Goal: Find specific page/section: Find specific page/section

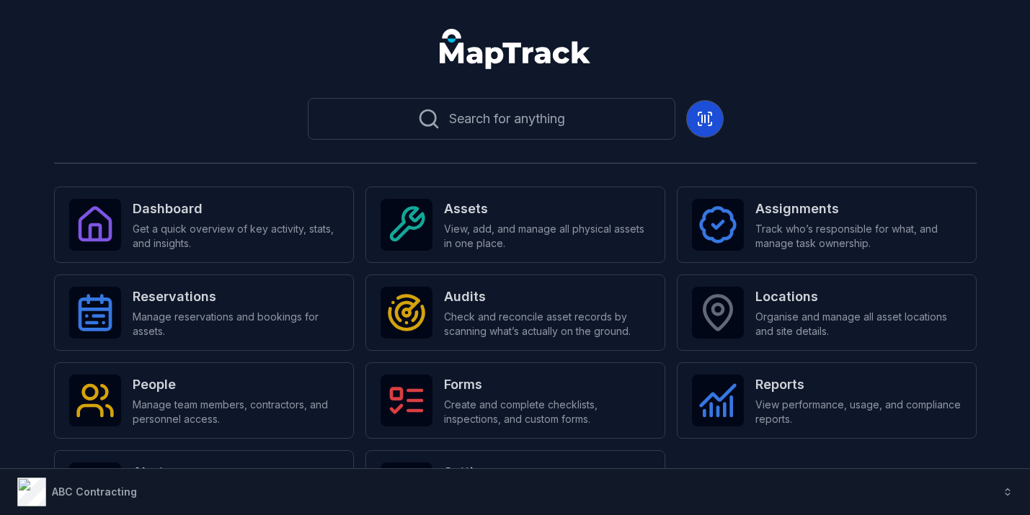
click at [703, 128] on button at bounding box center [705, 119] width 36 height 36
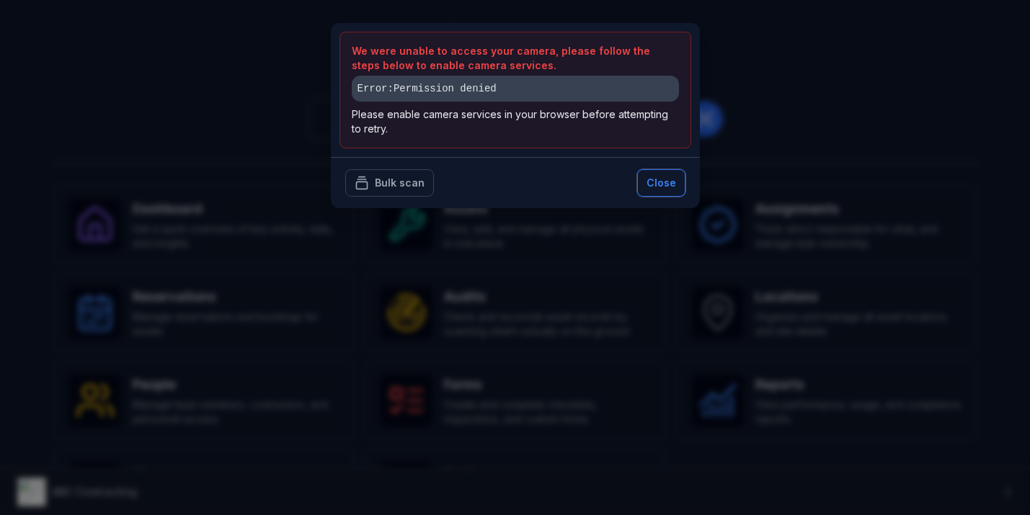
click at [667, 185] on button "Close" at bounding box center [661, 182] width 48 height 27
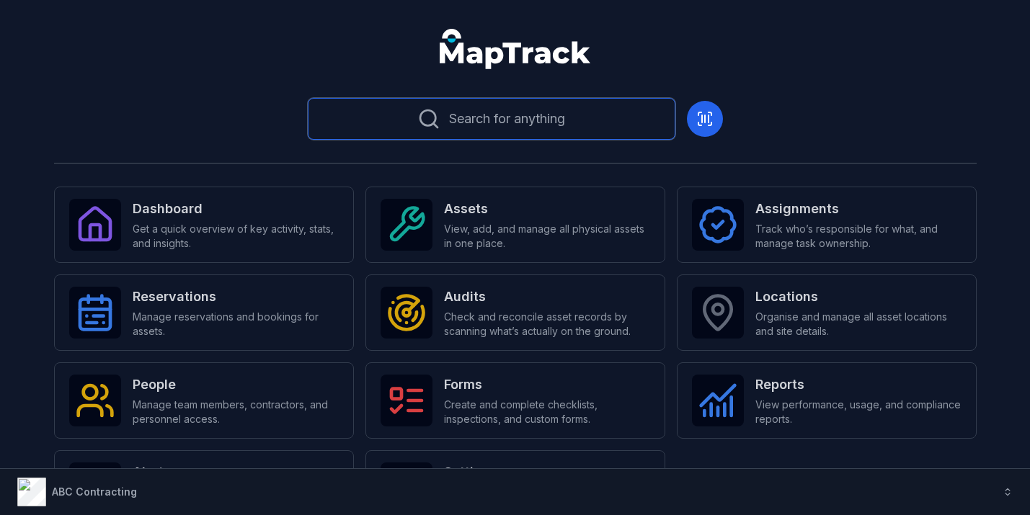
click at [567, 121] on button "Search for anything" at bounding box center [492, 119] width 368 height 42
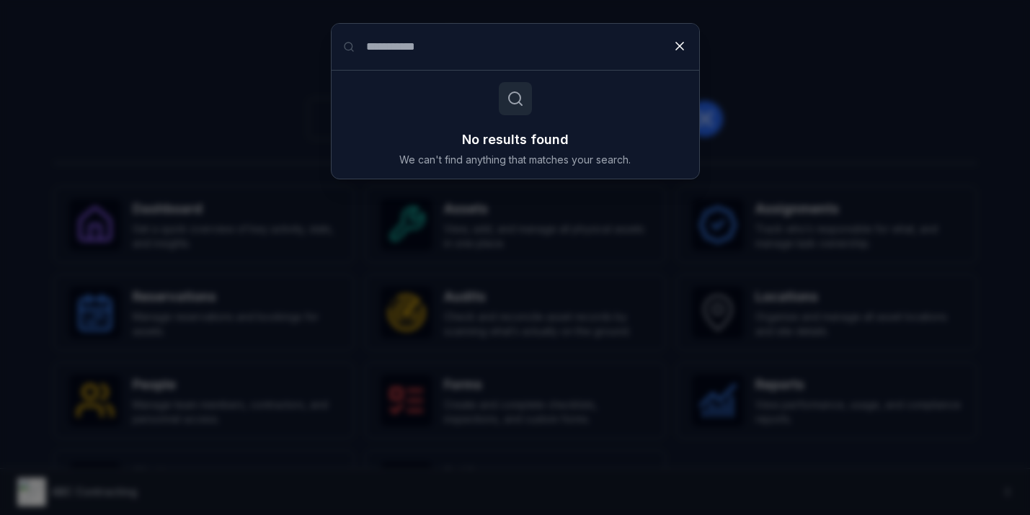
drag, startPoint x: 441, startPoint y: 46, endPoint x: 379, endPoint y: 45, distance: 62.0
click at [379, 46] on input "**********" at bounding box center [516, 47] width 368 height 46
click at [435, 41] on input "**********" at bounding box center [516, 47] width 368 height 46
drag, startPoint x: 458, startPoint y: 48, endPoint x: 350, endPoint y: 45, distance: 107.4
click at [351, 47] on input "**********" at bounding box center [516, 47] width 368 height 46
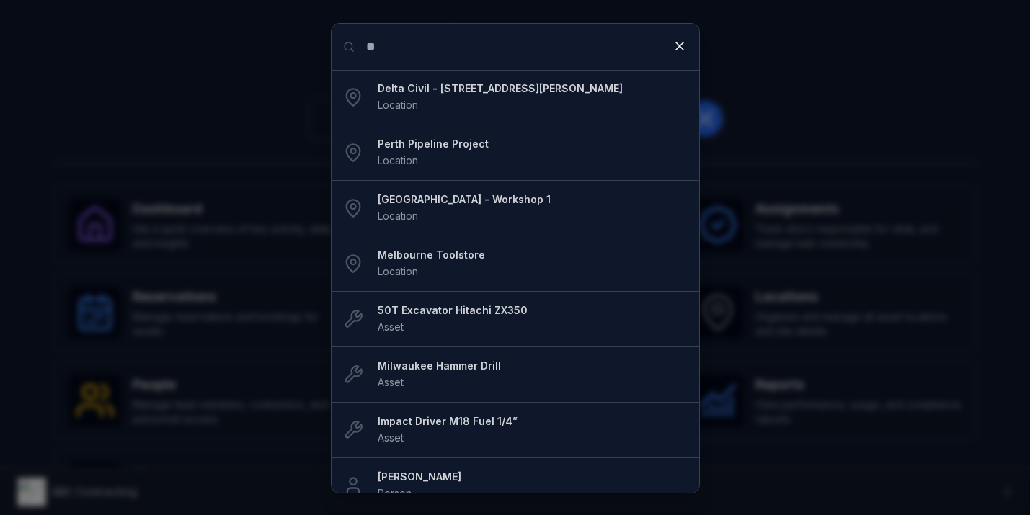
type input "*"
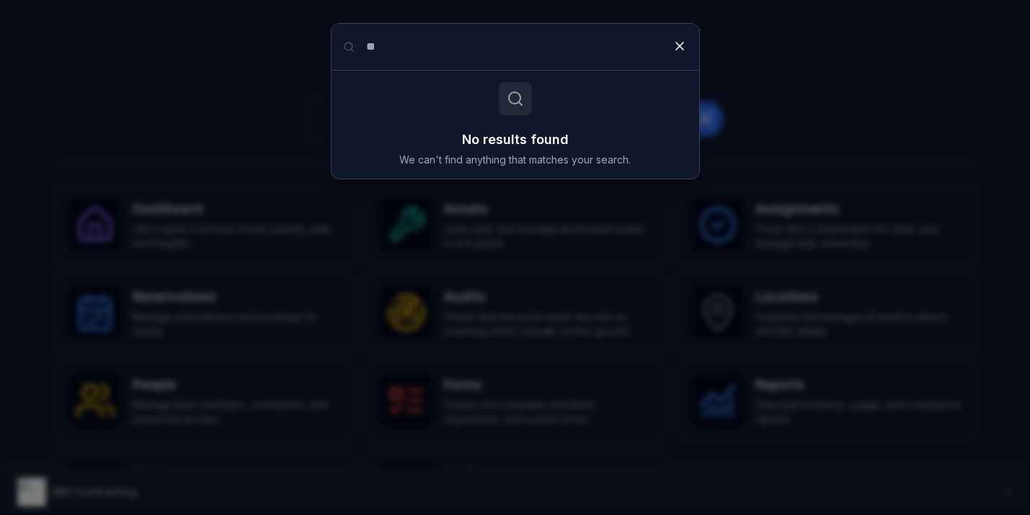
type input "*"
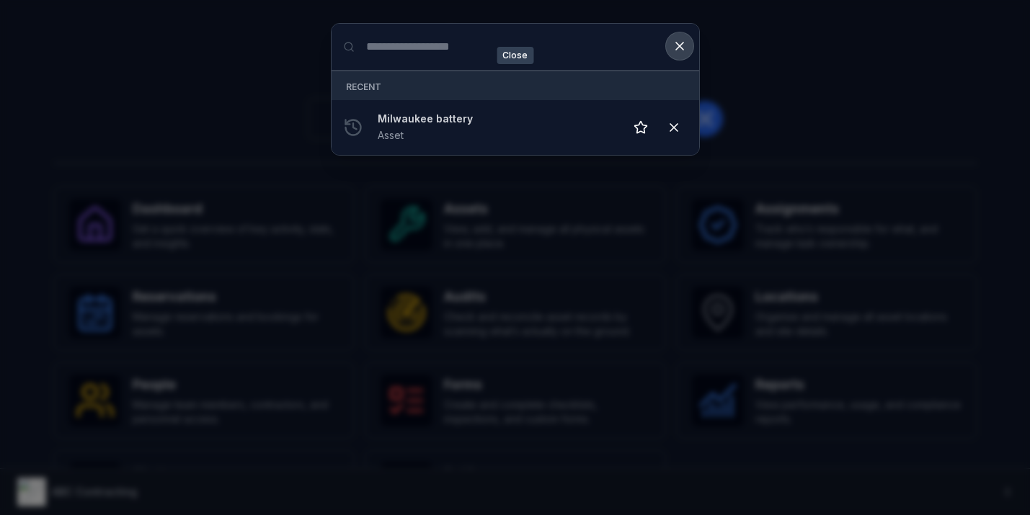
click at [688, 45] on button at bounding box center [679, 45] width 27 height 27
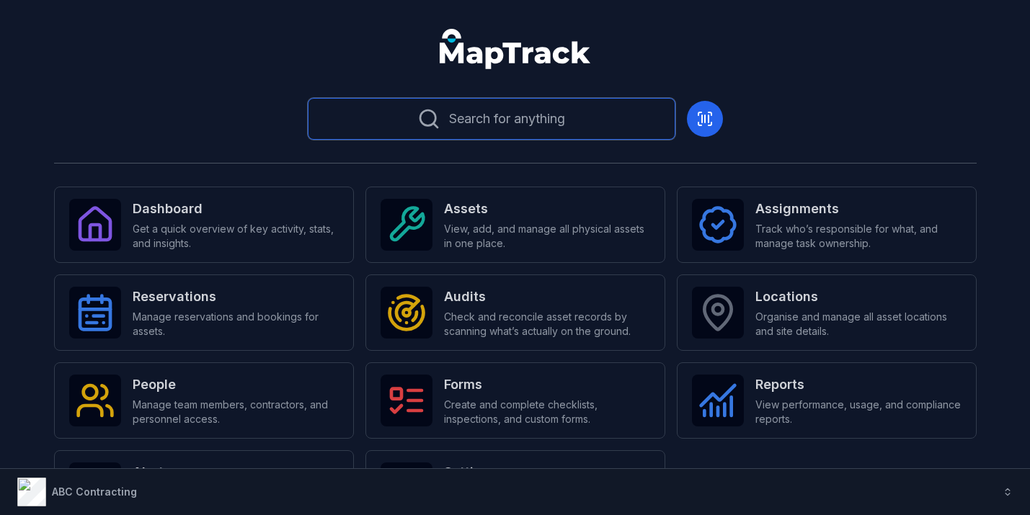
click at [565, 113] on span "Search for anything" at bounding box center [507, 119] width 116 height 20
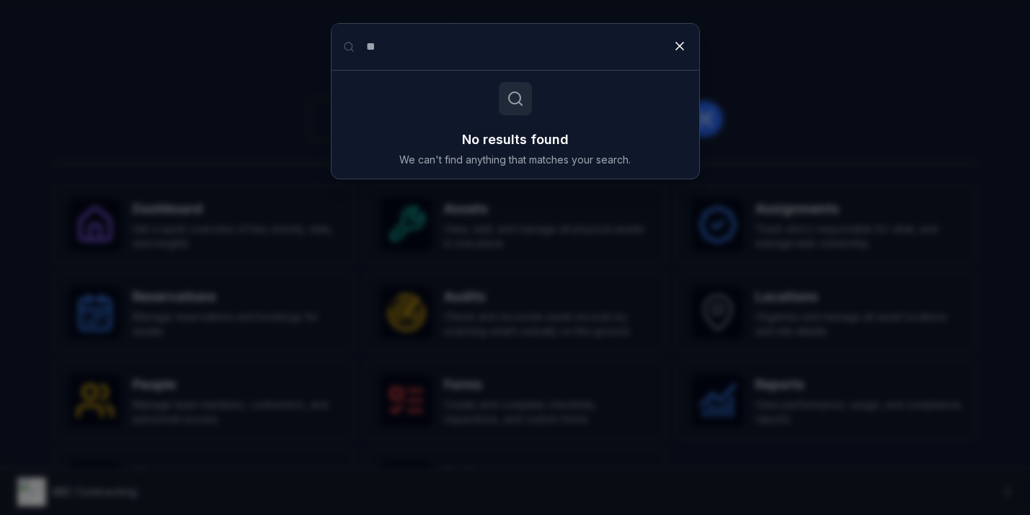
type input "*"
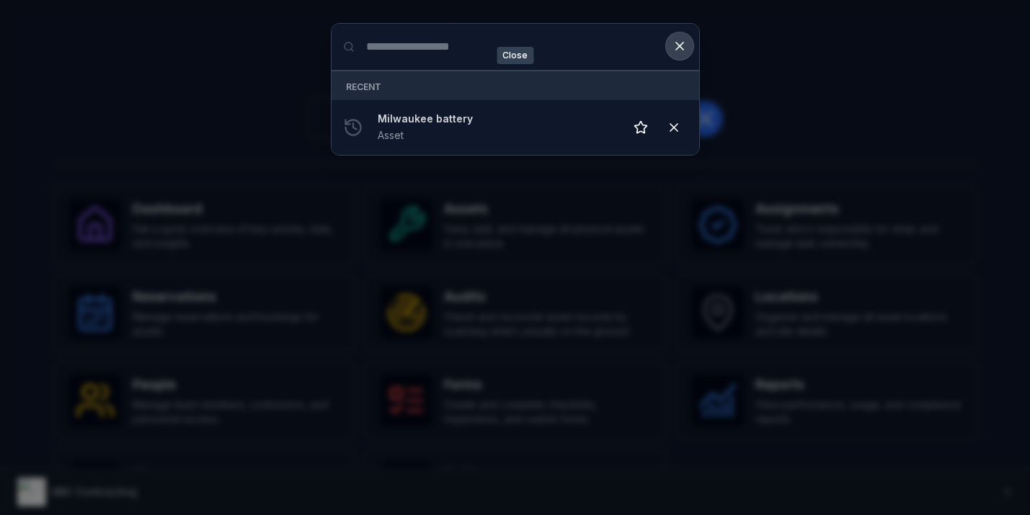
click at [682, 44] on icon at bounding box center [679, 46] width 14 height 14
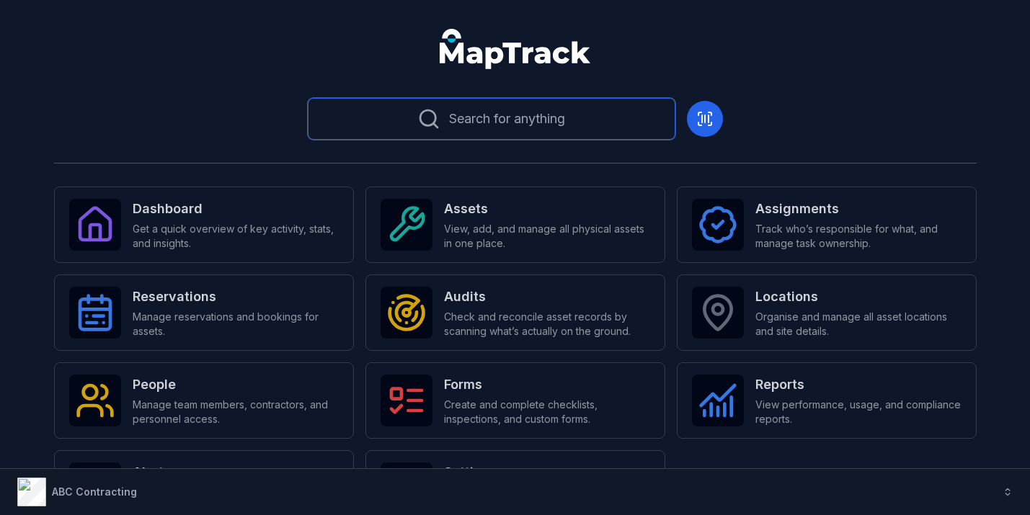
click at [603, 103] on button "Search for anything" at bounding box center [492, 119] width 368 height 42
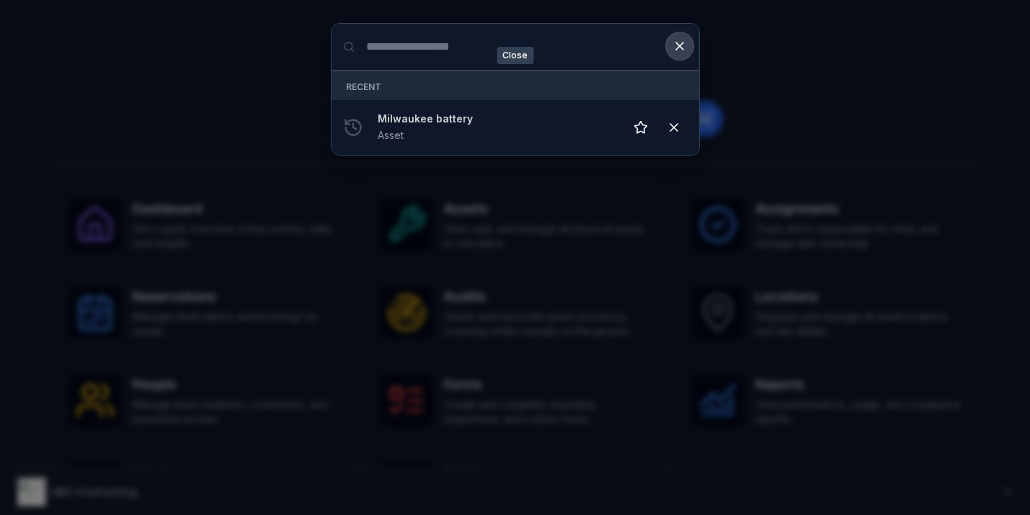
click at [685, 39] on icon at bounding box center [679, 46] width 14 height 14
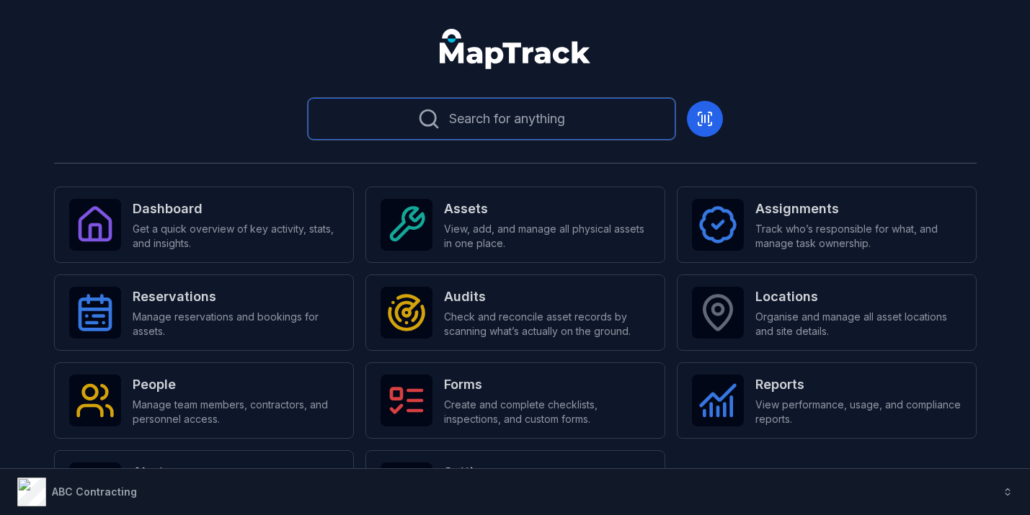
click at [565, 107] on button "Search for anything" at bounding box center [492, 119] width 368 height 42
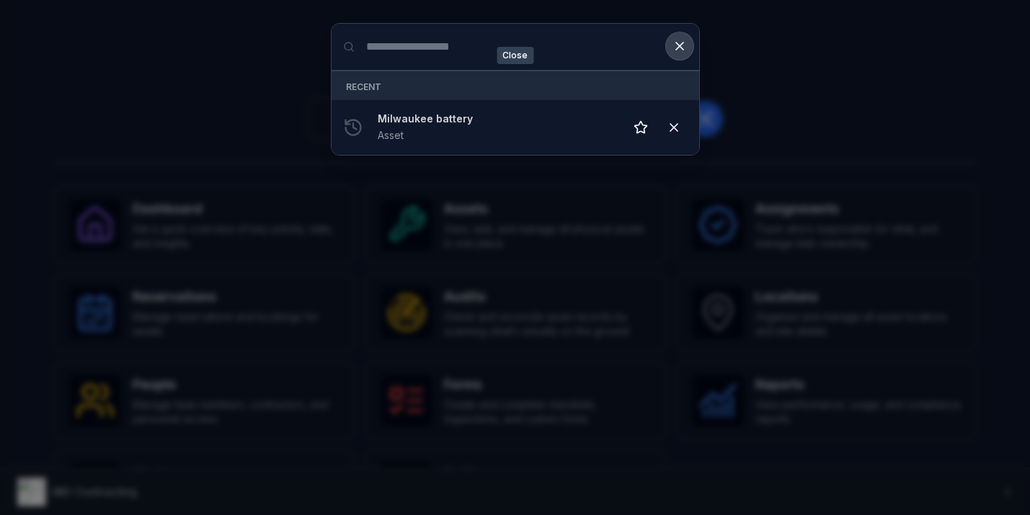
click at [678, 52] on icon at bounding box center [679, 46] width 14 height 14
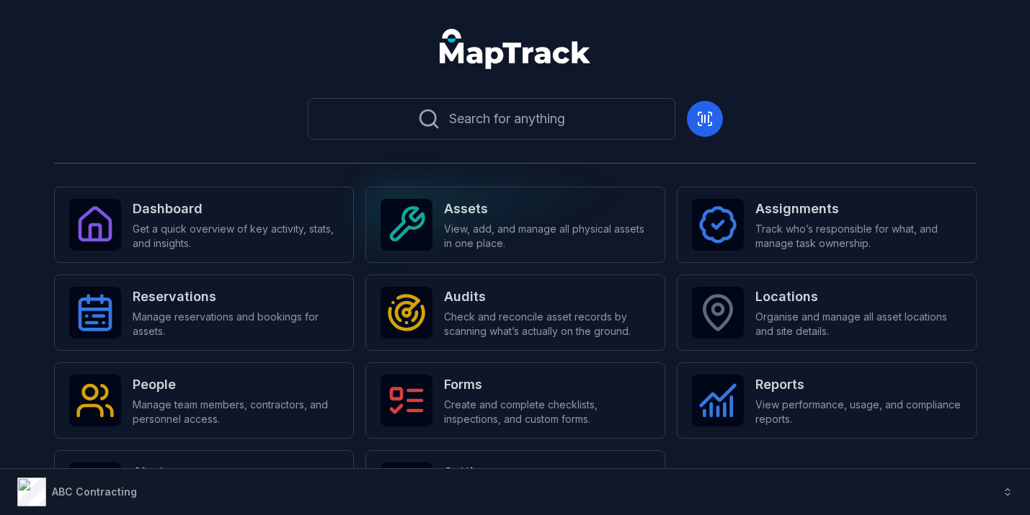
click at [512, 229] on span "View, add, and manage all physical assets in one place." at bounding box center [547, 236] width 206 height 29
